Goal: Check status: Check status

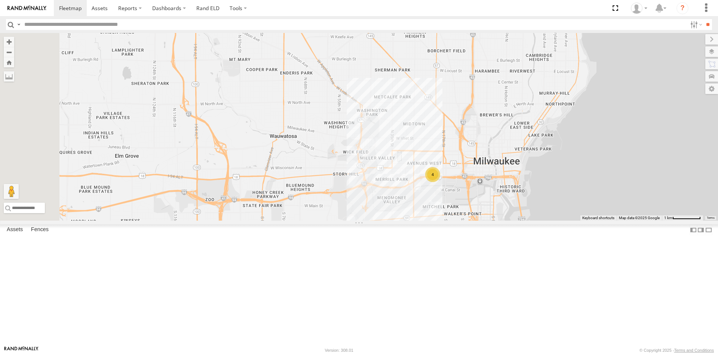
drag, startPoint x: 451, startPoint y: 269, endPoint x: 509, endPoint y: 259, distance: 58.9
click at [509, 220] on div "4" at bounding box center [359, 126] width 718 height 187
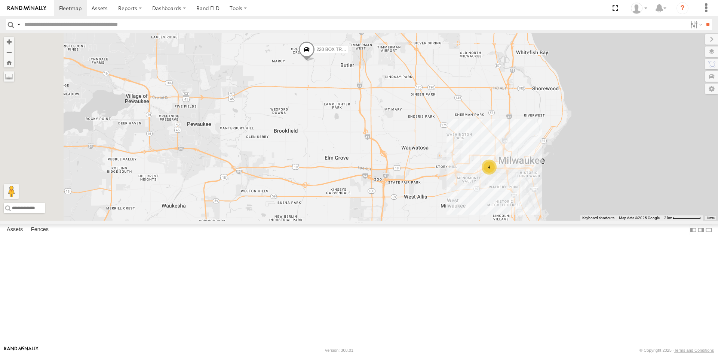
drag, startPoint x: 358, startPoint y: 264, endPoint x: 454, endPoint y: 246, distance: 97.1
click at [454, 220] on div "4 220 BOX TRUCK" at bounding box center [359, 126] width 718 height 187
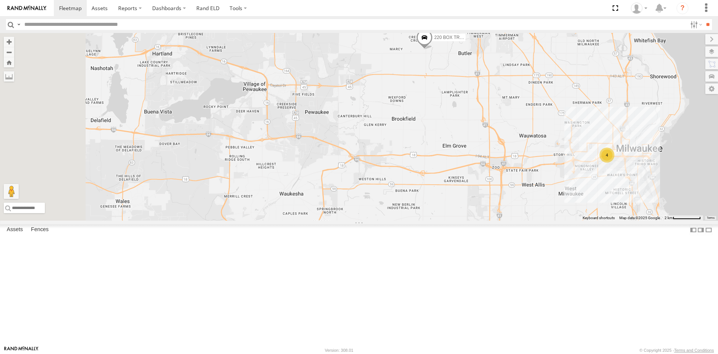
drag, startPoint x: 398, startPoint y: 231, endPoint x: 579, endPoint y: 217, distance: 181.3
click at [579, 217] on div "4 220 BOX TRUCK" at bounding box center [359, 126] width 718 height 187
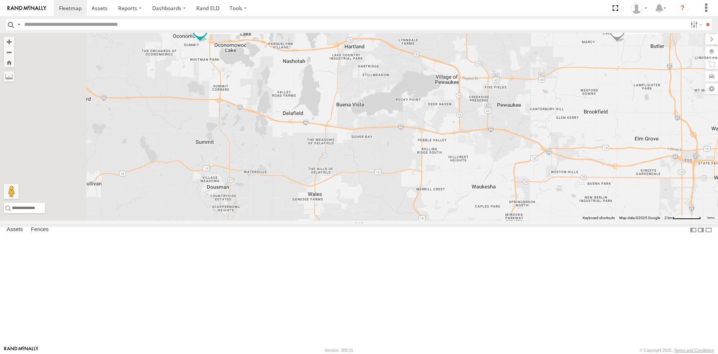
drag, startPoint x: 297, startPoint y: 216, endPoint x: 489, endPoint y: 225, distance: 192.9
click at [486, 220] on div "4 220 BOX TRUCK 185 BOX TRUCK" at bounding box center [359, 126] width 718 height 187
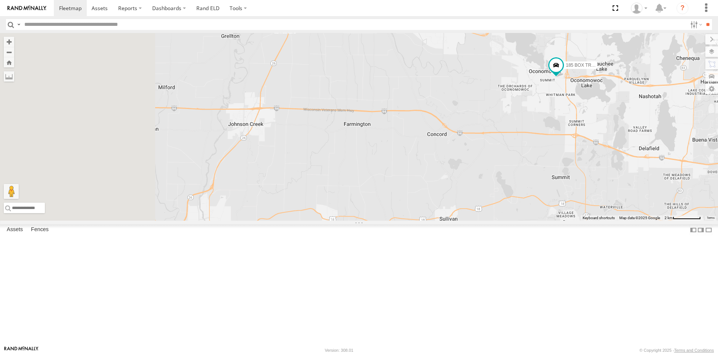
drag, startPoint x: 452, startPoint y: 214, endPoint x: 572, endPoint y: 230, distance: 120.8
click at [572, 220] on div "4 220 BOX TRUCK 185 BOX TRUCK" at bounding box center [359, 126] width 718 height 187
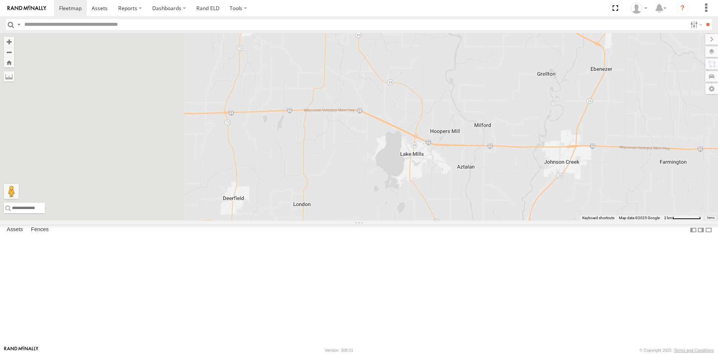
drag, startPoint x: 657, startPoint y: 265, endPoint x: 884, endPoint y: 266, distance: 226.8
click at [718, 266] on html at bounding box center [359, 177] width 718 height 354
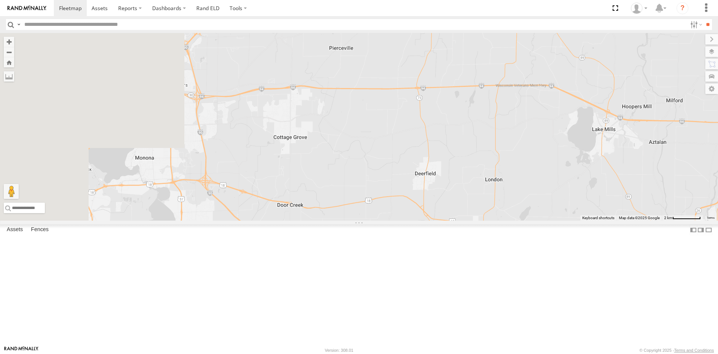
drag, startPoint x: 338, startPoint y: 214, endPoint x: 548, endPoint y: 183, distance: 212.2
click at [548, 183] on div "4 220 BOX TRUCK 185 BOX TRUCK" at bounding box center [359, 126] width 718 height 187
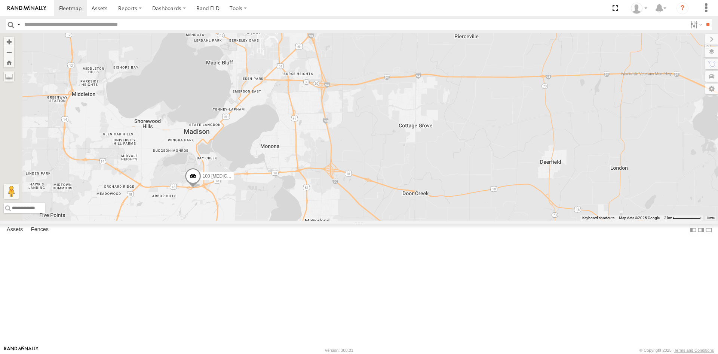
click at [201, 187] on span at bounding box center [193, 177] width 16 height 20
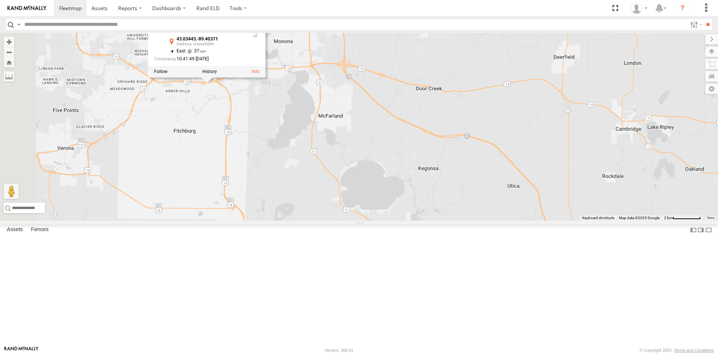
drag, startPoint x: 494, startPoint y: 271, endPoint x: 508, endPoint y: 165, distance: 107.2
click at [508, 165] on div "4 220 BOX TRUCK 185 BOX TRUCK 100 [MEDICAL_DATA] CRANE 100 [MEDICAL_DATA] CRANE…" at bounding box center [359, 126] width 718 height 187
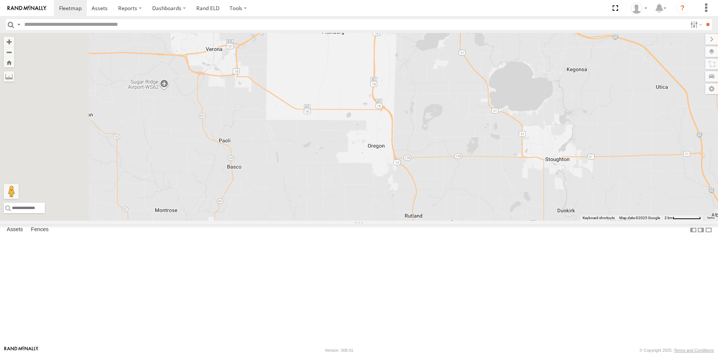
drag, startPoint x: 494, startPoint y: 229, endPoint x: 643, endPoint y: 133, distance: 177.6
click at [643, 133] on div "4 220 BOX TRUCK 185 BOX TRUCK 100 [MEDICAL_DATA] CRANE 100 [MEDICAL_DATA] CRANE…" at bounding box center [359, 126] width 718 height 187
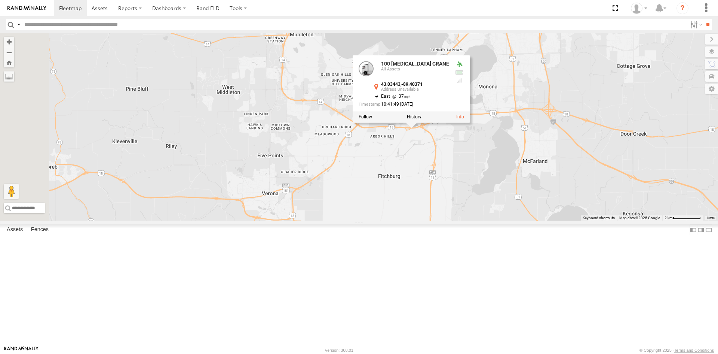
drag, startPoint x: 505, startPoint y: 140, endPoint x: 564, endPoint y: 290, distance: 161.4
click at [564, 220] on div "4 220 BOX TRUCK 185 BOX TRUCK 100 [MEDICAL_DATA] CRANE 100 [MEDICAL_DATA] CRANE…" at bounding box center [359, 126] width 718 height 187
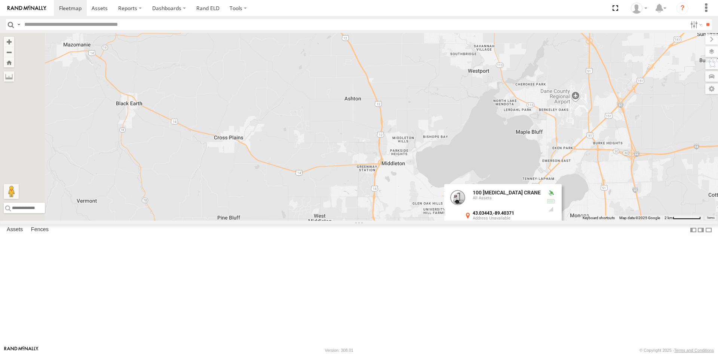
drag, startPoint x: 338, startPoint y: 231, endPoint x: 428, endPoint y: 357, distance: 155.6
click at [428, 353] on html at bounding box center [359, 177] width 718 height 354
drag, startPoint x: 344, startPoint y: 286, endPoint x: 391, endPoint y: 100, distance: 192.2
click at [390, 109] on div "4 220 BOX TRUCK 185 BOX TRUCK 100 [MEDICAL_DATA] CRANE 100 [MEDICAL_DATA] CRANE…" at bounding box center [359, 126] width 718 height 187
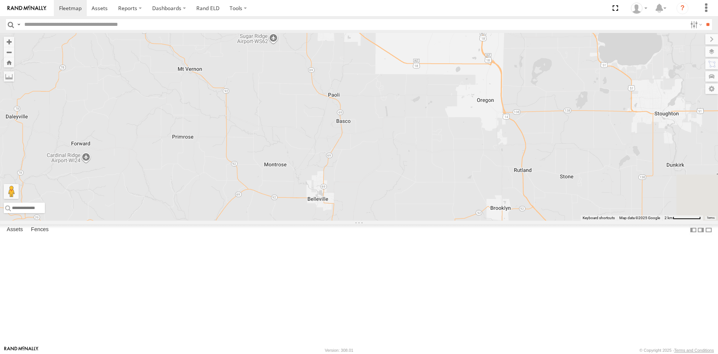
drag, startPoint x: 535, startPoint y: 116, endPoint x: 489, endPoint y: 117, distance: 46.4
click at [489, 117] on div "4 220 BOX TRUCK 185 BOX TRUCK 100 [MEDICAL_DATA] CRANE 100 [MEDICAL_DATA] CRANE…" at bounding box center [359, 126] width 718 height 187
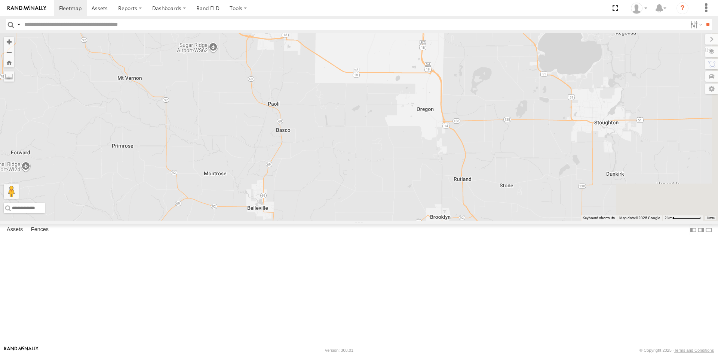
drag, startPoint x: 602, startPoint y: 117, endPoint x: 514, endPoint y: 132, distance: 88.8
click at [515, 132] on div "4 220 BOX TRUCK 185 BOX TRUCK 100 [MEDICAL_DATA] CRANE 100 [MEDICAL_DATA] CRANE…" at bounding box center [359, 126] width 718 height 187
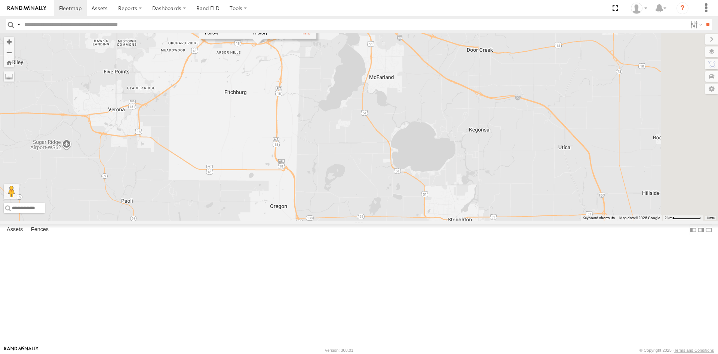
drag, startPoint x: 579, startPoint y: 100, endPoint x: 452, endPoint y: 242, distance: 190.6
click at [452, 220] on div "4 220 BOX TRUCK 185 BOX TRUCK 100 [MEDICAL_DATA] CRANE 100 [MEDICAL_DATA] CRANE…" at bounding box center [359, 126] width 718 height 187
